Goal: Transaction & Acquisition: Download file/media

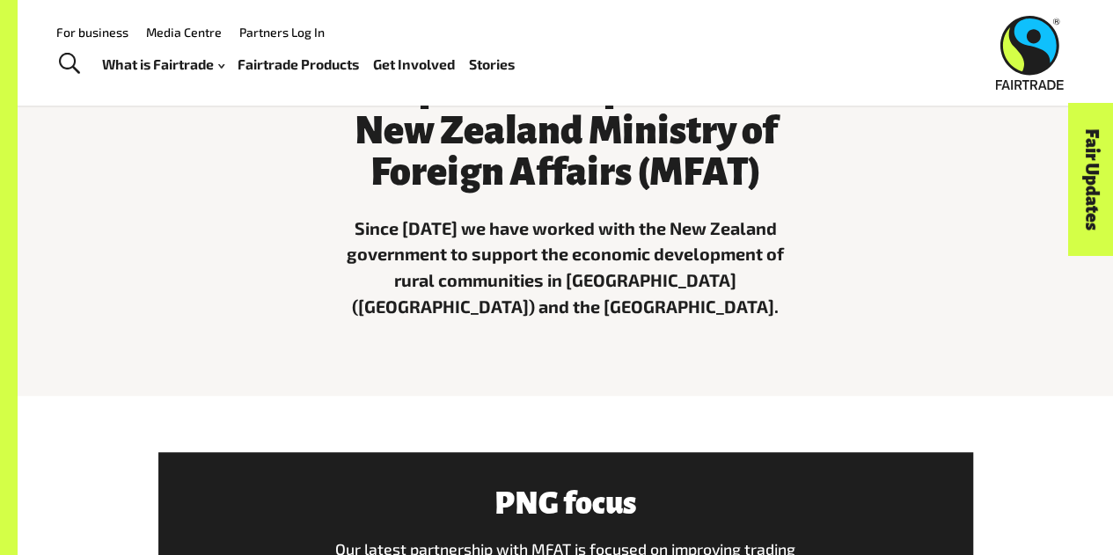
scroll to position [499, 0]
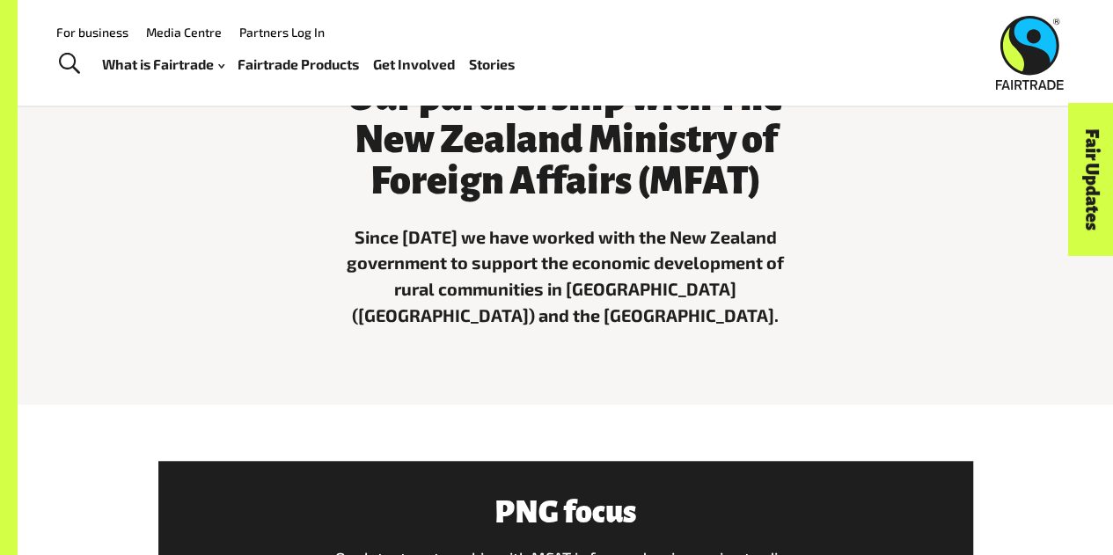
click at [97, 36] on link "For business" at bounding box center [92, 32] width 72 height 15
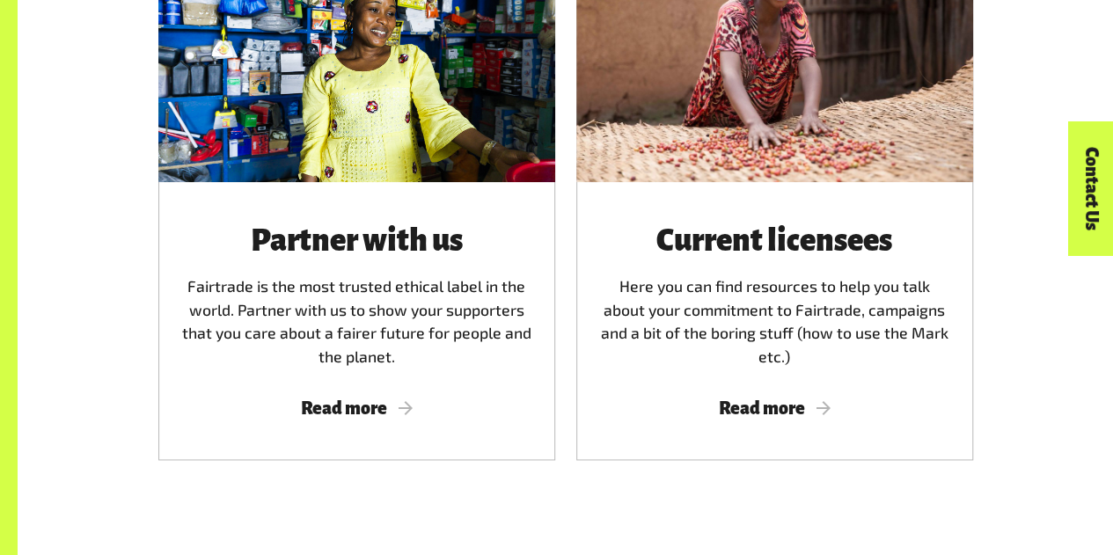
scroll to position [1040, 0]
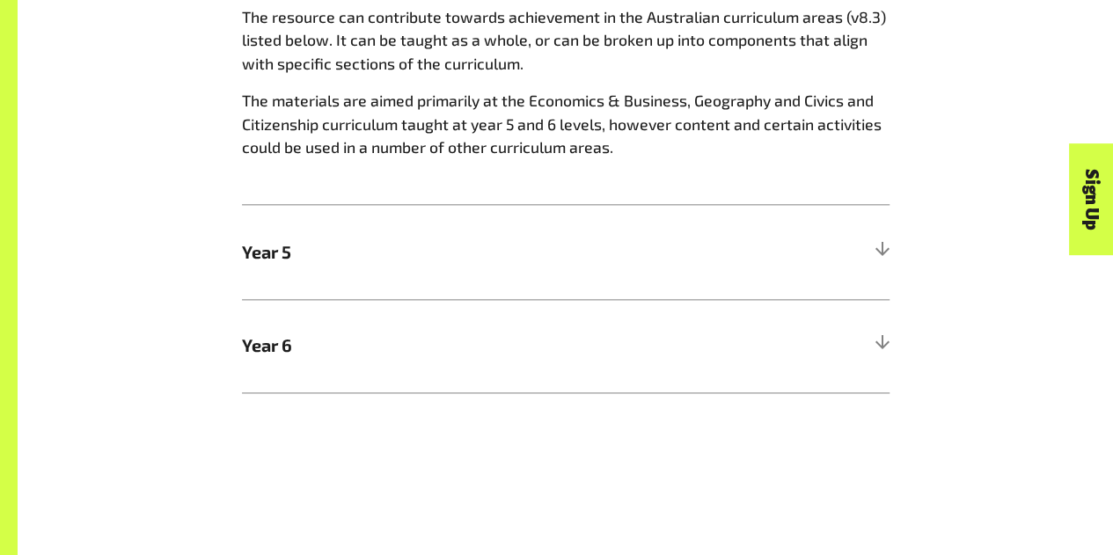
scroll to position [993, 0]
click at [539, 273] on h5 "Year 5" at bounding box center [566, 250] width 648 height 94
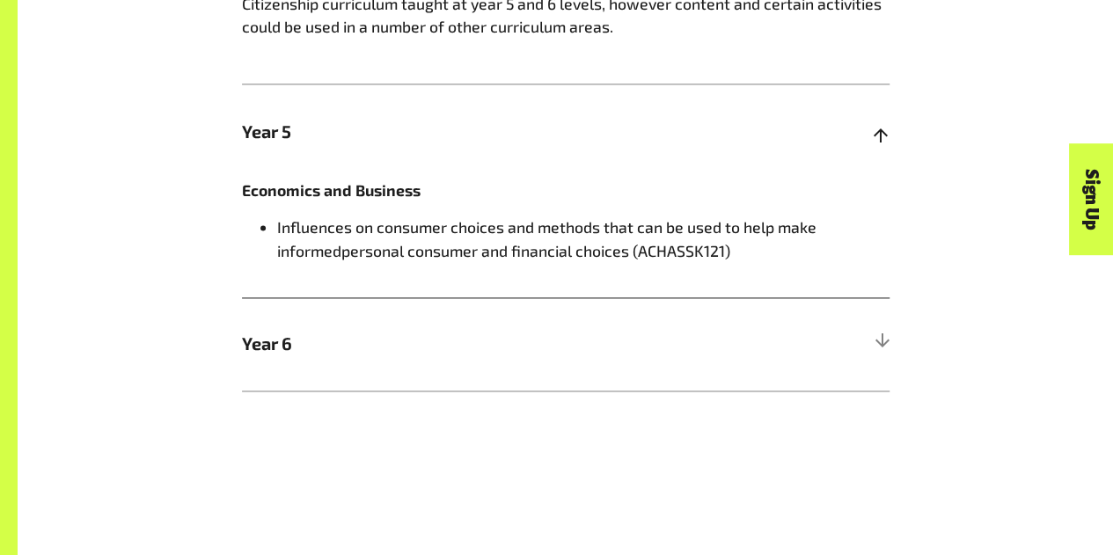
scroll to position [1115, 0]
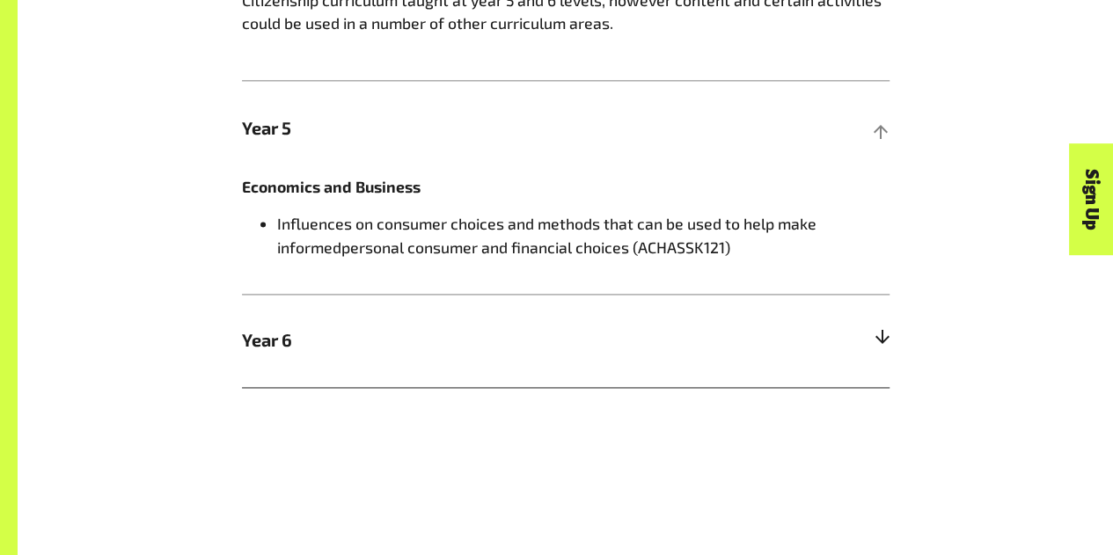
click at [506, 338] on span "Year 6" at bounding box center [485, 340] width 486 height 26
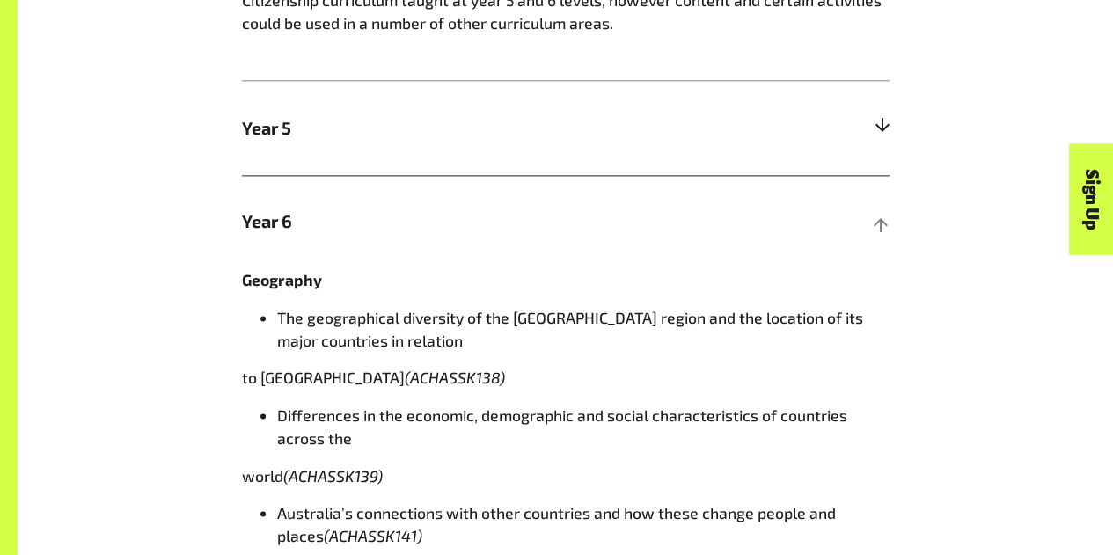
click at [637, 142] on span "Year 5" at bounding box center [485, 128] width 486 height 26
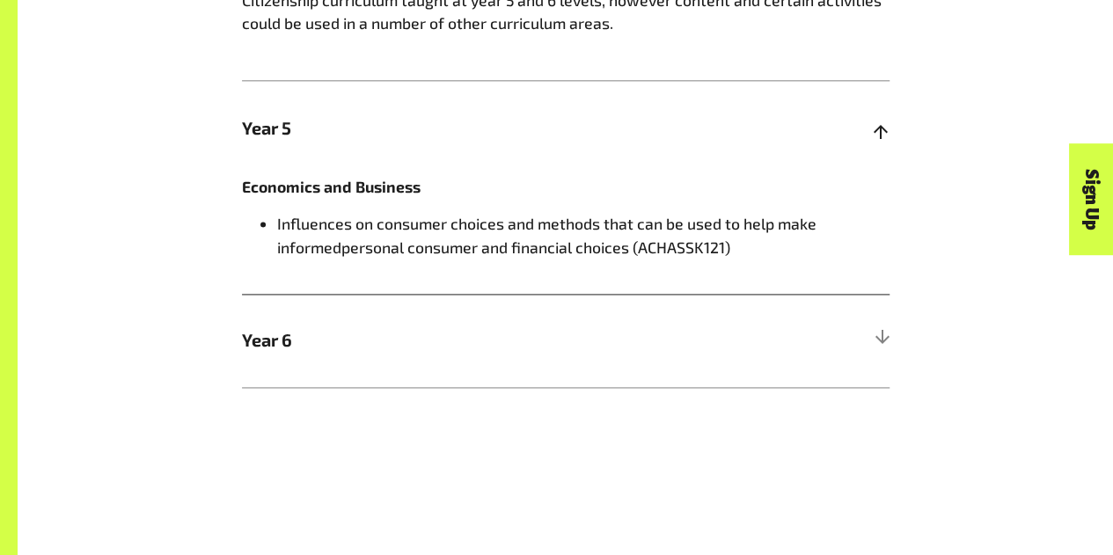
click at [329, 219] on li "Influences on consumer choices and methods that can be used to help make inform…" at bounding box center [583, 235] width 612 height 47
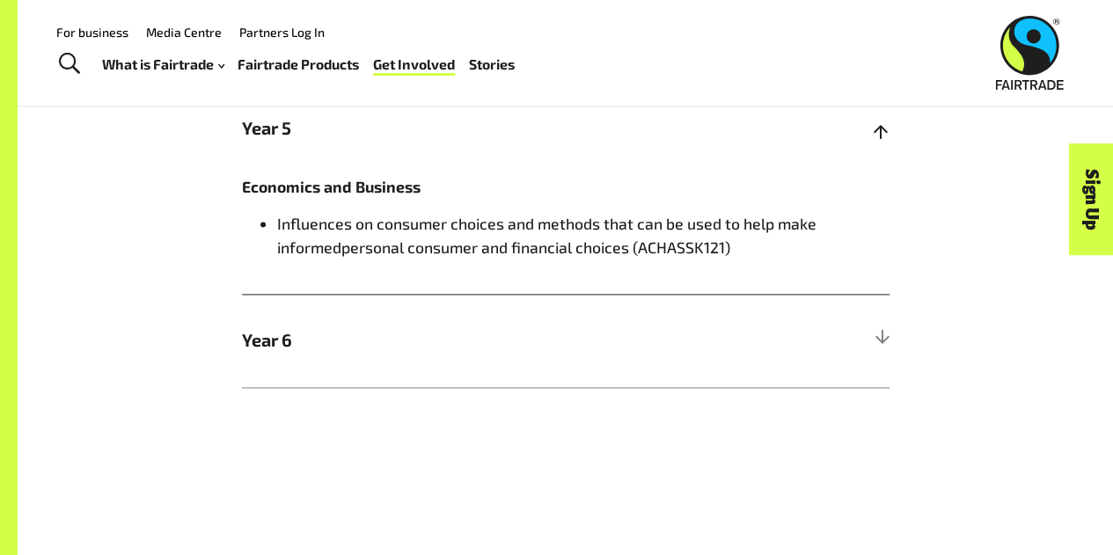
click at [270, 136] on span "Year 5" at bounding box center [485, 128] width 486 height 26
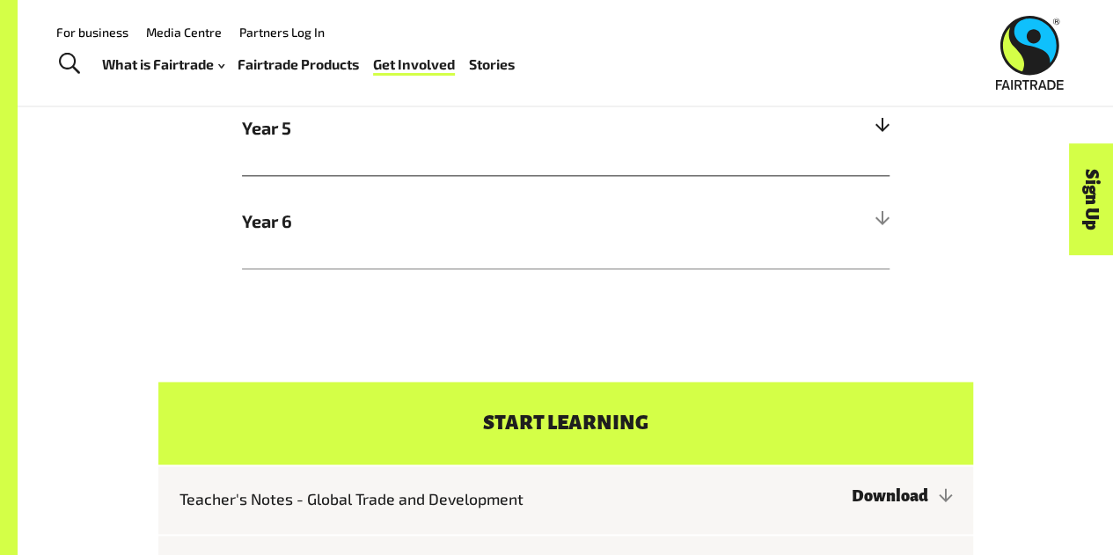
click at [270, 136] on span "Year 5" at bounding box center [485, 128] width 486 height 26
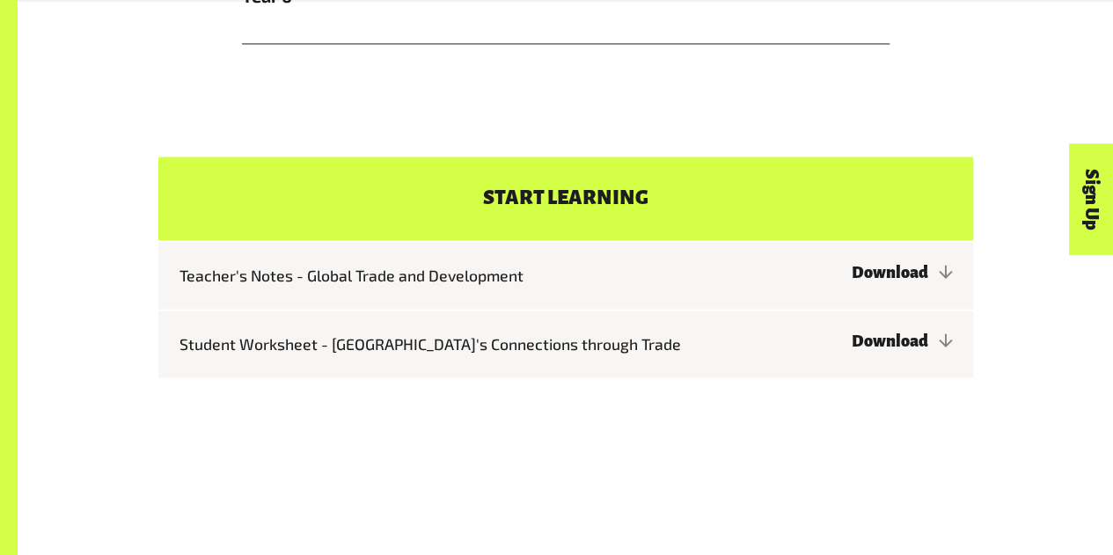
scroll to position [1461, 0]
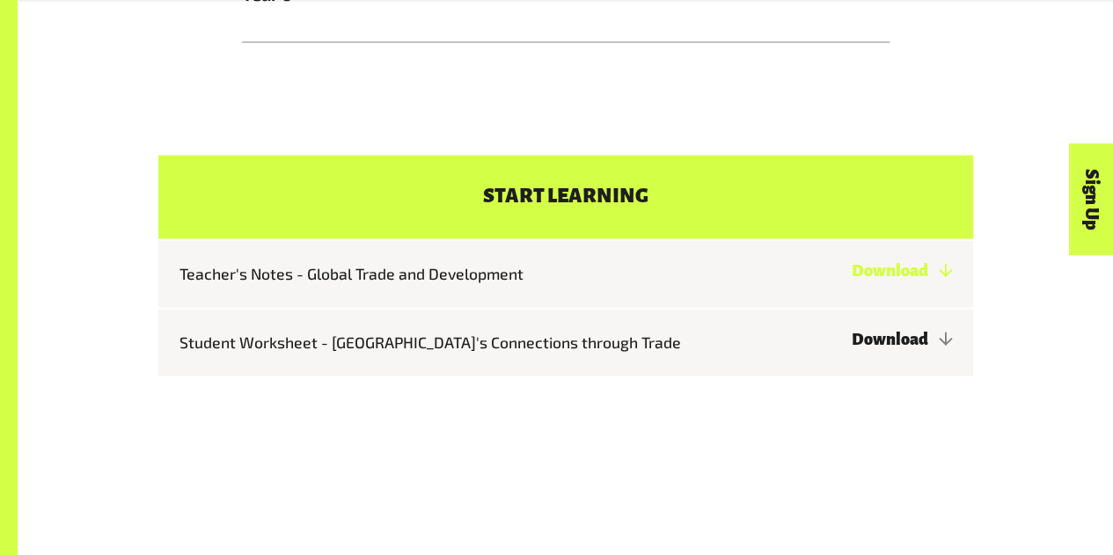
click at [851, 279] on link "Download" at bounding box center [901, 270] width 100 height 18
click at [851, 337] on link "Download" at bounding box center [901, 339] width 100 height 18
click at [885, 348] on link "Download" at bounding box center [901, 339] width 100 height 18
click at [851, 344] on link "Download" at bounding box center [901, 339] width 100 height 18
click at [851, 275] on link "Download" at bounding box center [901, 270] width 100 height 18
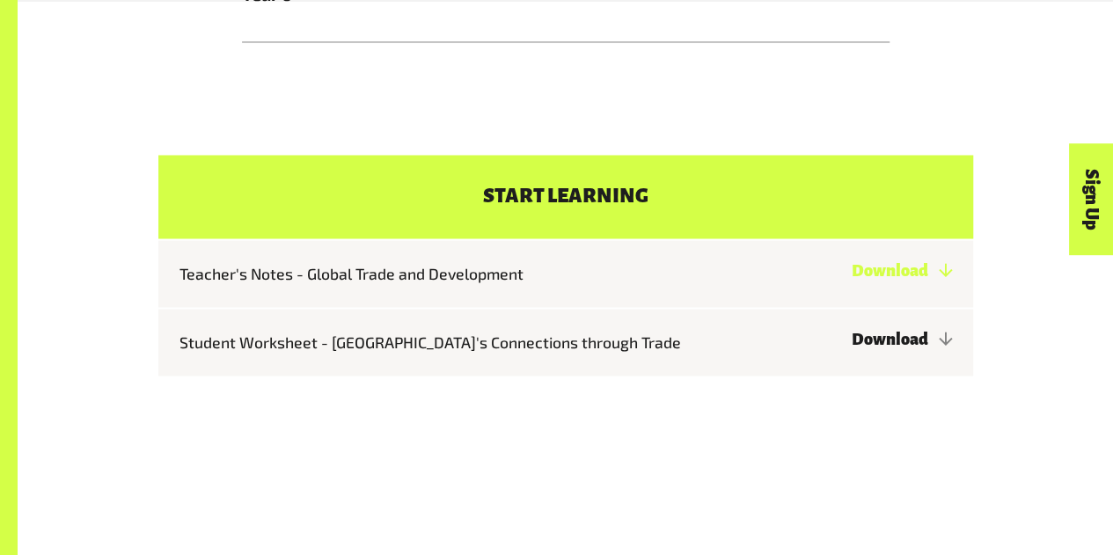
click at [877, 275] on link "Download" at bounding box center [901, 270] width 100 height 18
